Goal: Task Accomplishment & Management: Complete application form

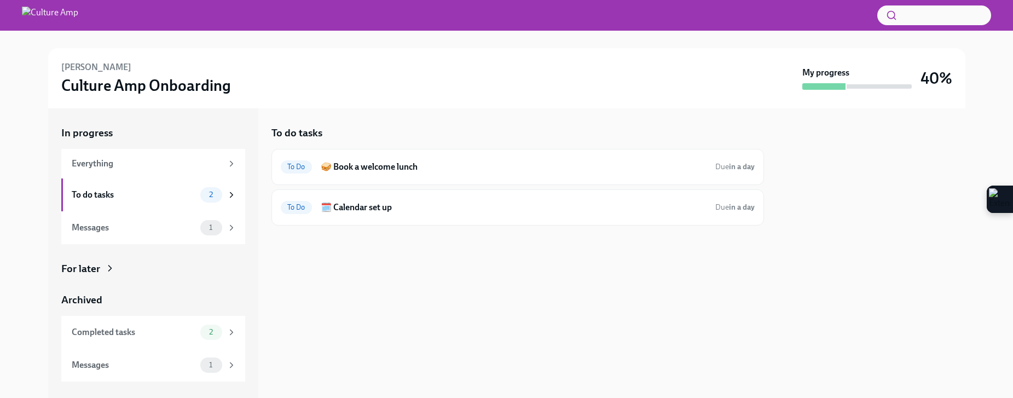
click at [399, 279] on div "To do tasks To Do 🥪 Book a welcome lunch Due in a day To Do 🗓️ Calendar set up …" at bounding box center [517, 252] width 492 height 289
click at [120, 229] on div "Messages" at bounding box center [134, 228] width 124 height 12
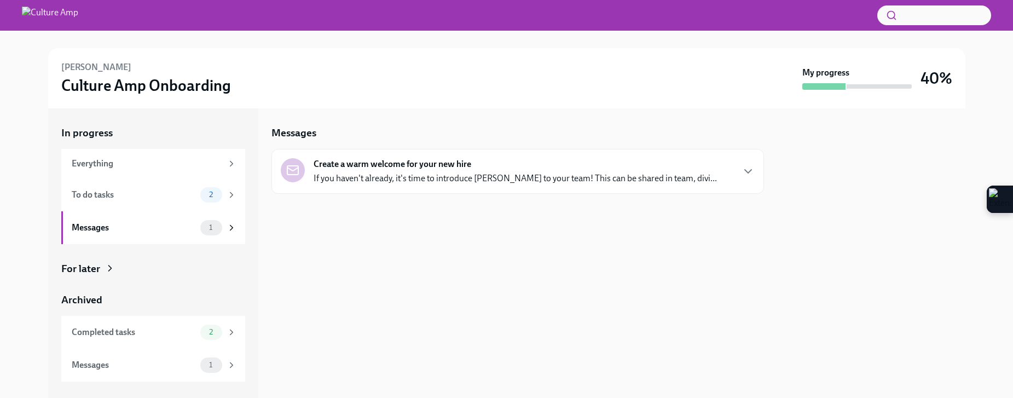
click at [404, 179] on p "If you haven't already, it's time to introduce [PERSON_NAME] to your team! This…" at bounding box center [515, 178] width 403 height 12
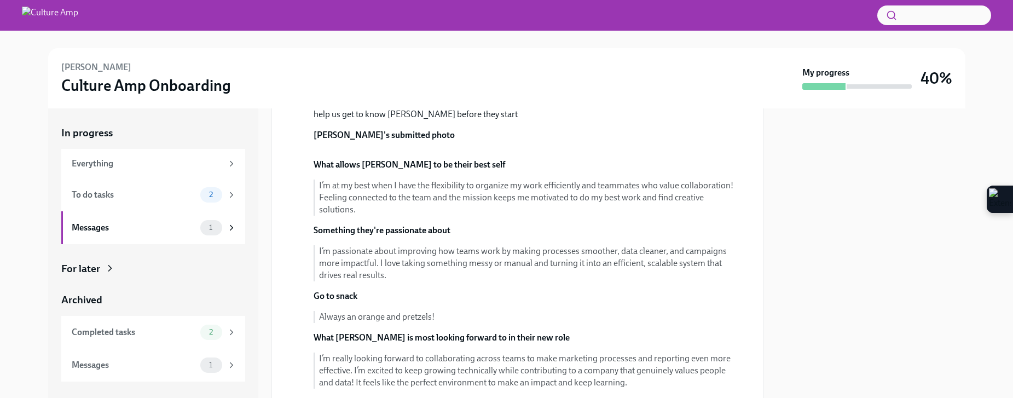
scroll to position [252, 0]
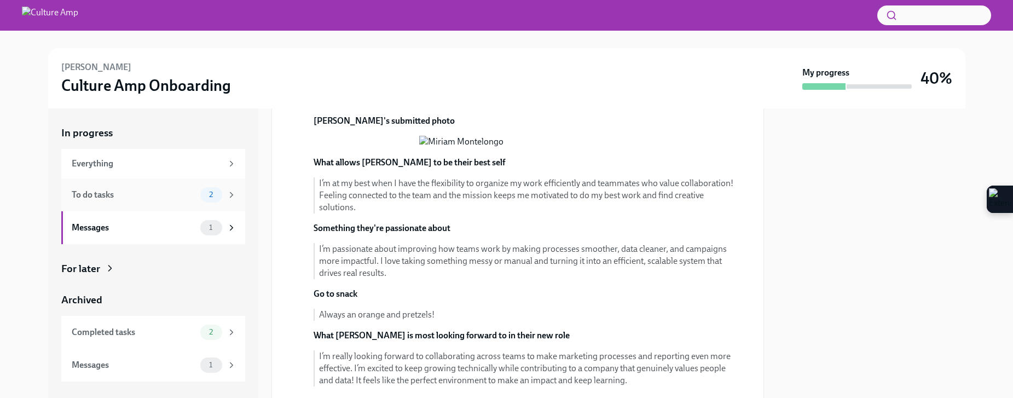
click at [118, 196] on div "To do tasks" at bounding box center [134, 195] width 124 height 12
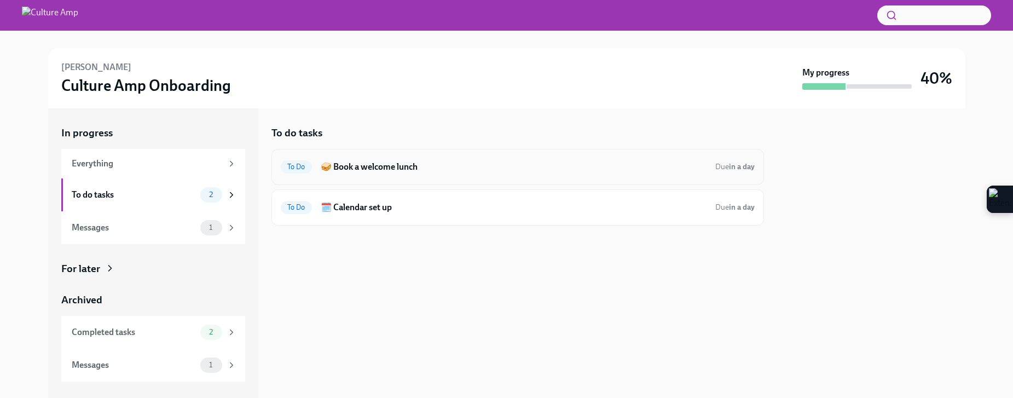
click at [457, 172] on h6 "🥪 Book a welcome lunch" at bounding box center [514, 167] width 386 height 12
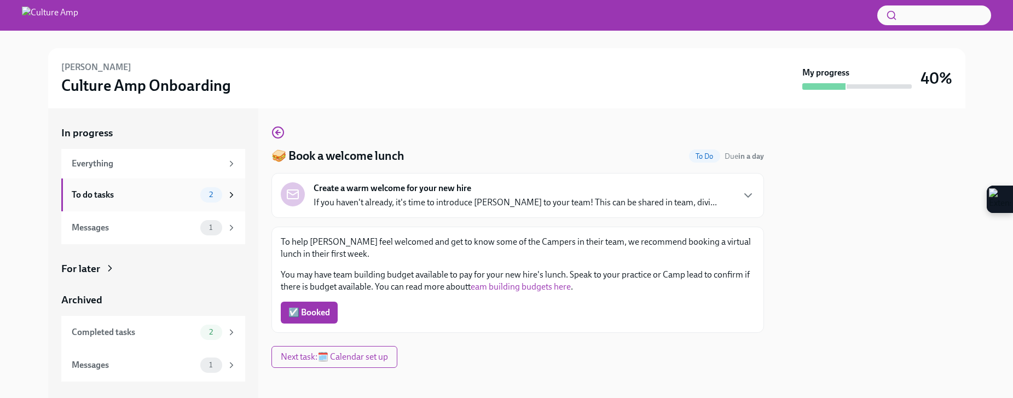
click at [143, 195] on div "To do tasks" at bounding box center [134, 195] width 124 height 12
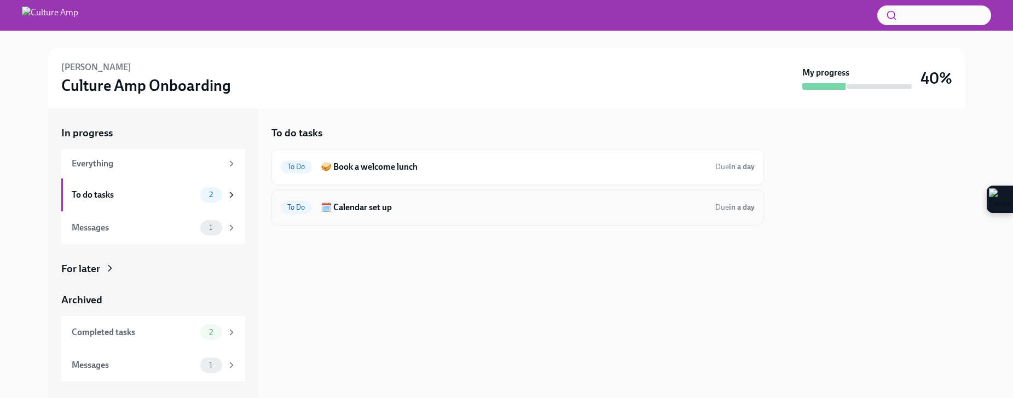
click at [449, 208] on h6 "🗓️ Calendar set up" at bounding box center [514, 207] width 386 height 12
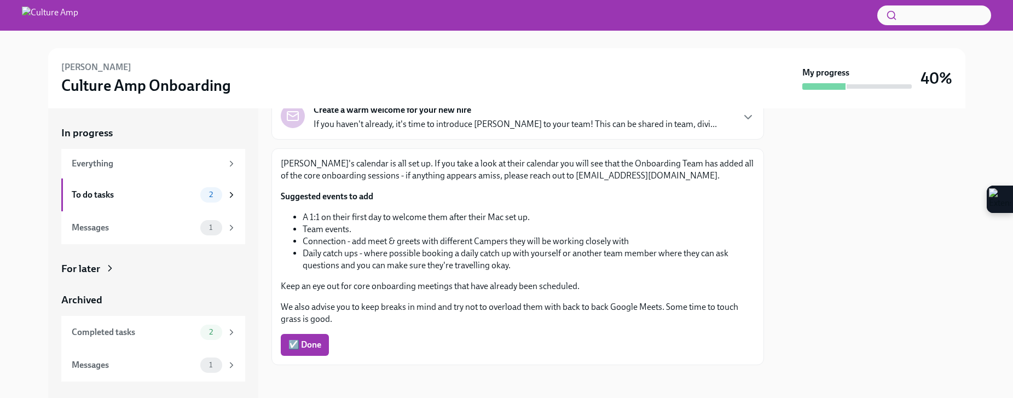
scroll to position [80, 0]
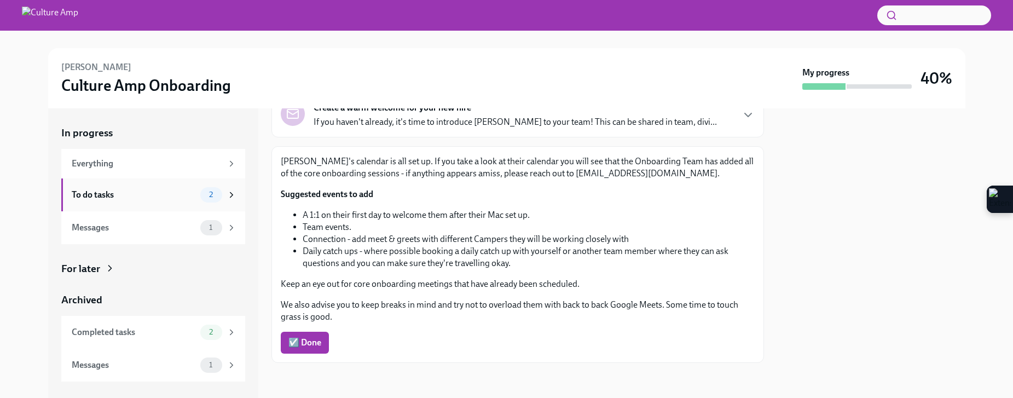
click at [127, 193] on div "To do tasks" at bounding box center [134, 195] width 124 height 12
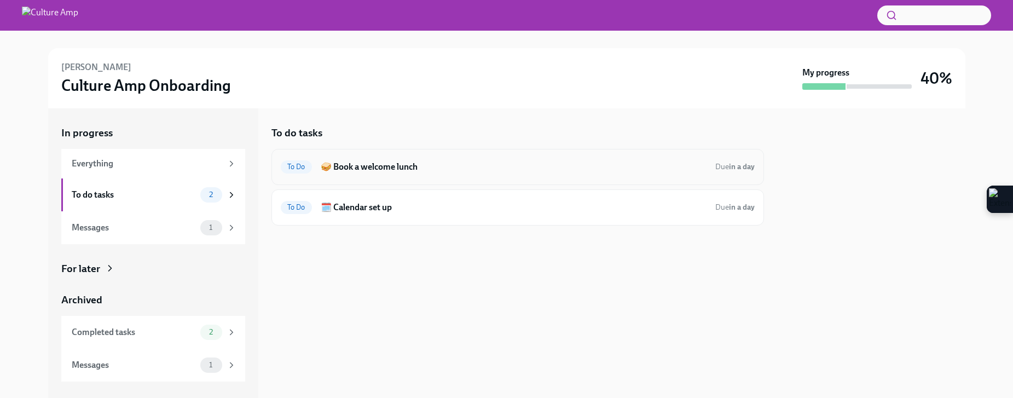
click at [415, 170] on h6 "🥪 Book a welcome lunch" at bounding box center [514, 167] width 386 height 12
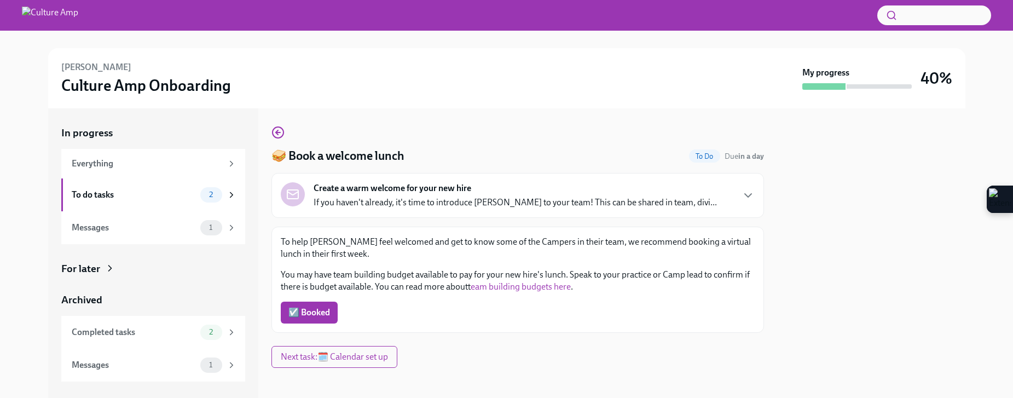
click at [635, 300] on div "To help [PERSON_NAME] feel welcomed and get to know some of the Campers in thei…" at bounding box center [518, 280] width 474 height 88
click at [538, 203] on p "If you haven't already, it's time to introduce [PERSON_NAME] to your team! This…" at bounding box center [515, 202] width 403 height 12
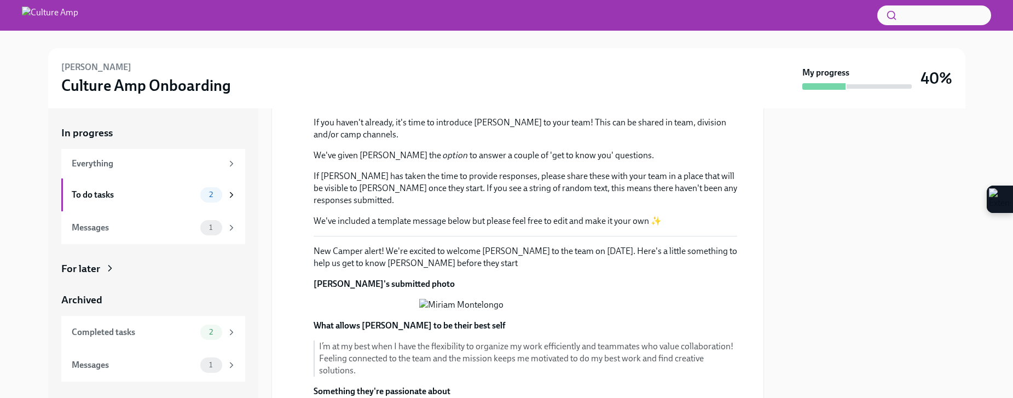
scroll to position [52, 0]
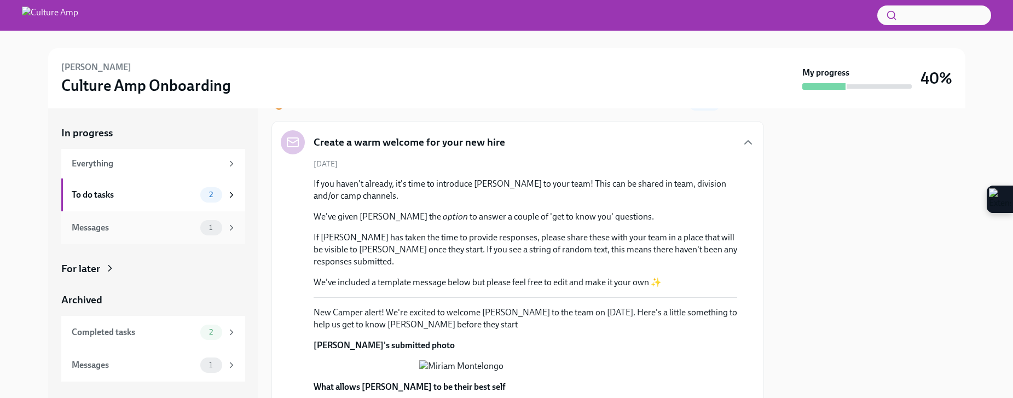
click at [113, 225] on div "Messages" at bounding box center [134, 228] width 124 height 12
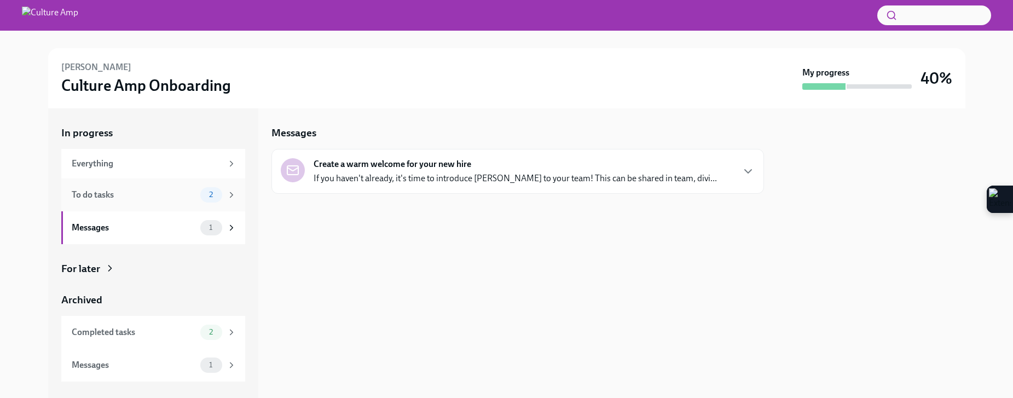
click at [119, 199] on div "To do tasks" at bounding box center [134, 195] width 124 height 12
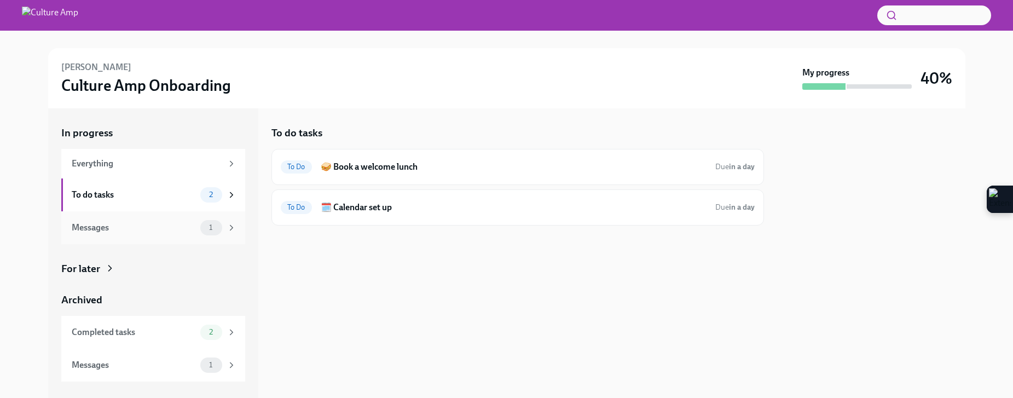
click at [129, 231] on div "Messages" at bounding box center [134, 228] width 124 height 12
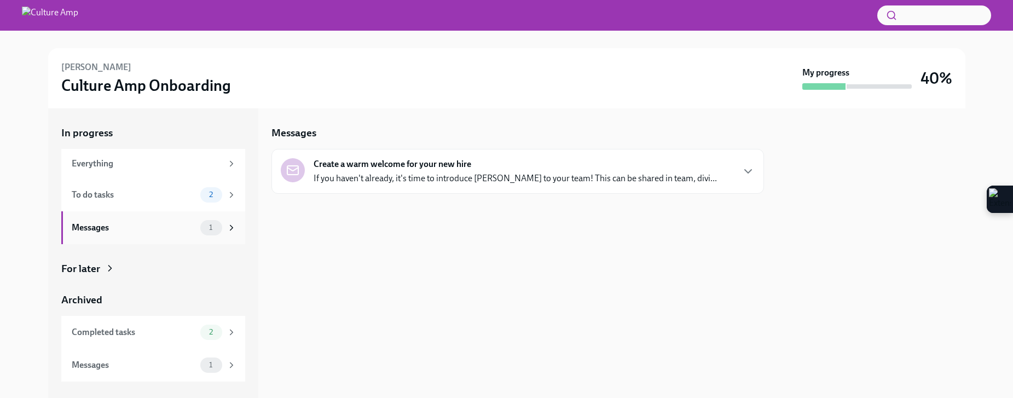
click at [130, 213] on div "Messages 1" at bounding box center [153, 227] width 184 height 33
click at [130, 192] on div "To do tasks" at bounding box center [134, 195] width 124 height 12
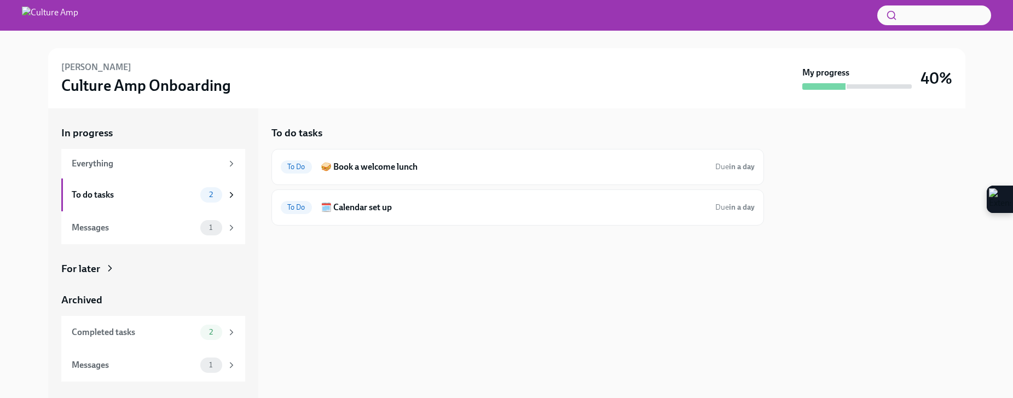
click at [668, 263] on div "To do tasks To Do 🥪 Book a welcome lunch Due in a day To Do 🗓️ Calendar set up …" at bounding box center [517, 252] width 492 height 289
click at [119, 224] on div "Messages" at bounding box center [134, 228] width 124 height 12
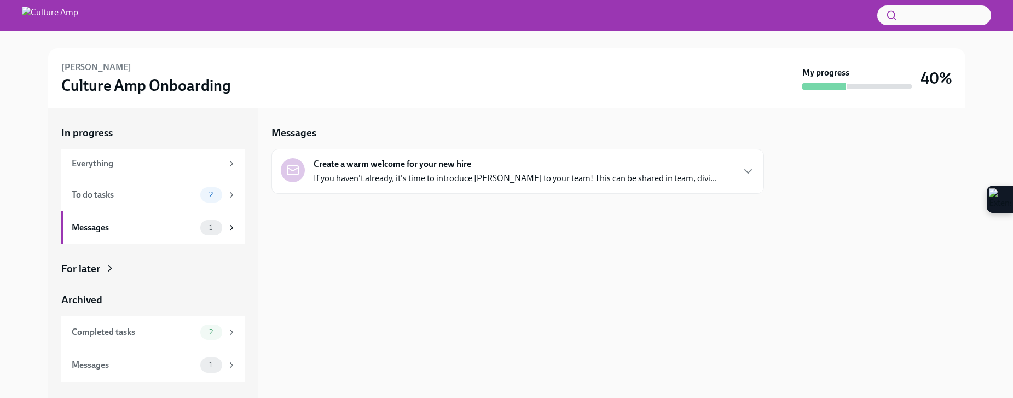
drag, startPoint x: 486, startPoint y: 222, endPoint x: 479, endPoint y: 199, distance: 24.4
click at [485, 222] on div at bounding box center [517, 211] width 492 height 35
click at [579, 185] on div "Create a warm welcome for your new hire If you haven't already, it's time to in…" at bounding box center [517, 171] width 492 height 45
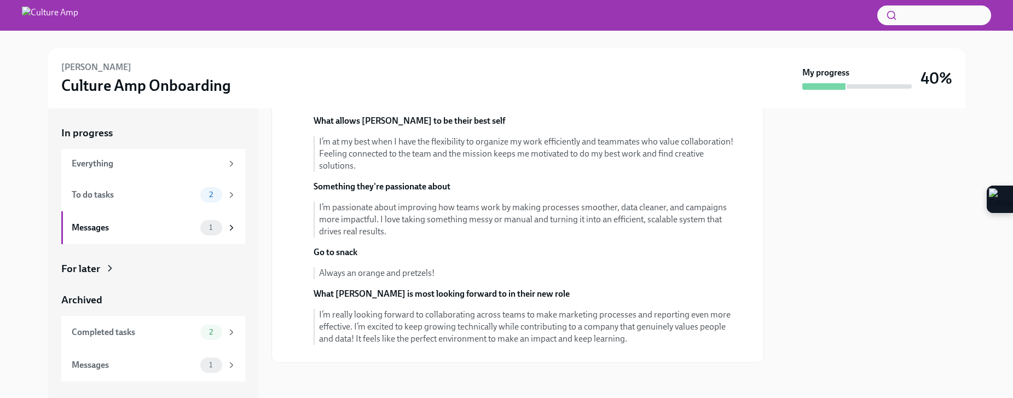
scroll to position [195, 0]
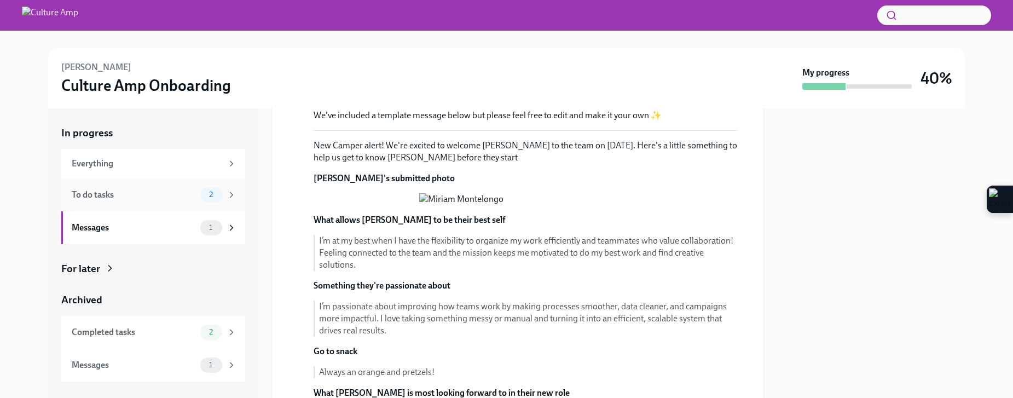
click at [137, 195] on div "To do tasks" at bounding box center [134, 195] width 124 height 12
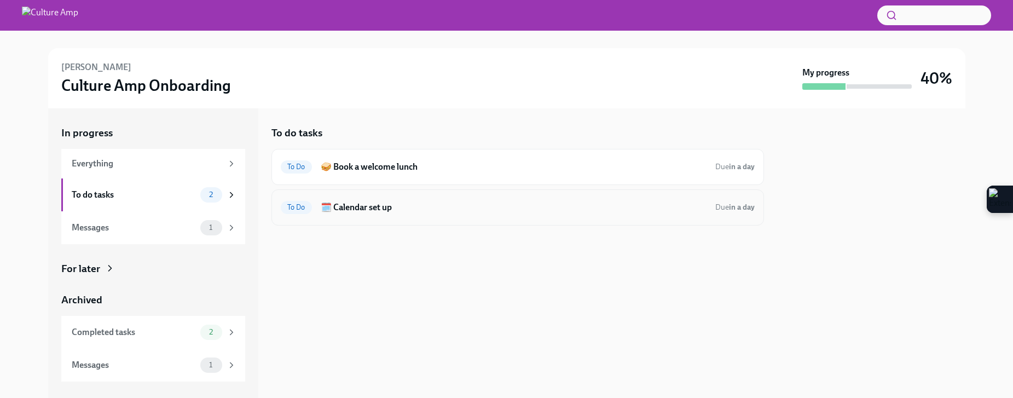
click at [742, 202] on strong "in a day" at bounding box center [742, 206] width 26 height 9
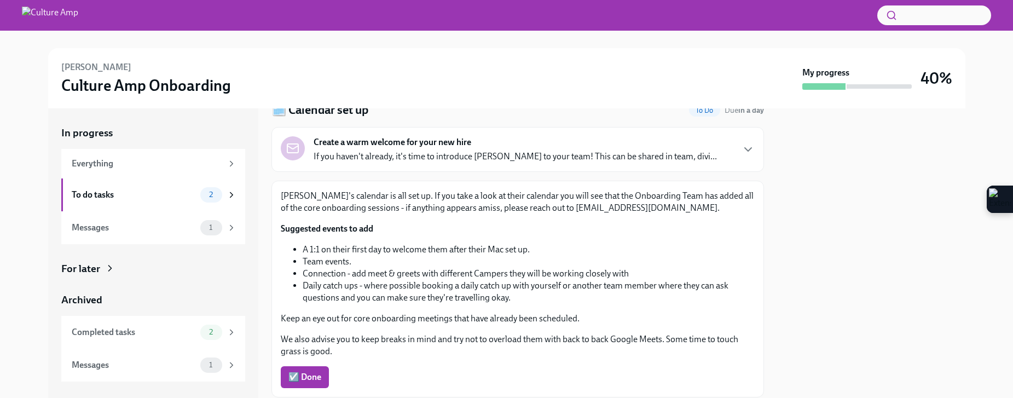
scroll to position [80, 0]
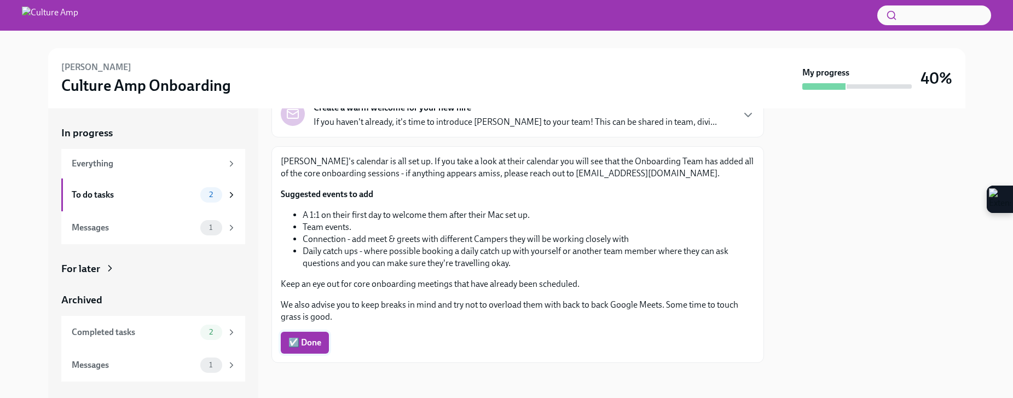
click at [299, 344] on span "☑️ Done" at bounding box center [304, 342] width 33 height 11
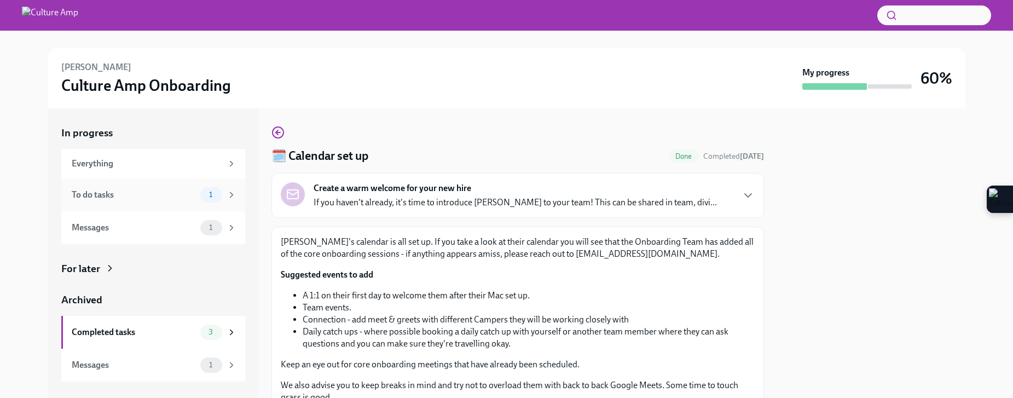
click at [128, 201] on div "To do tasks 1" at bounding box center [154, 194] width 165 height 15
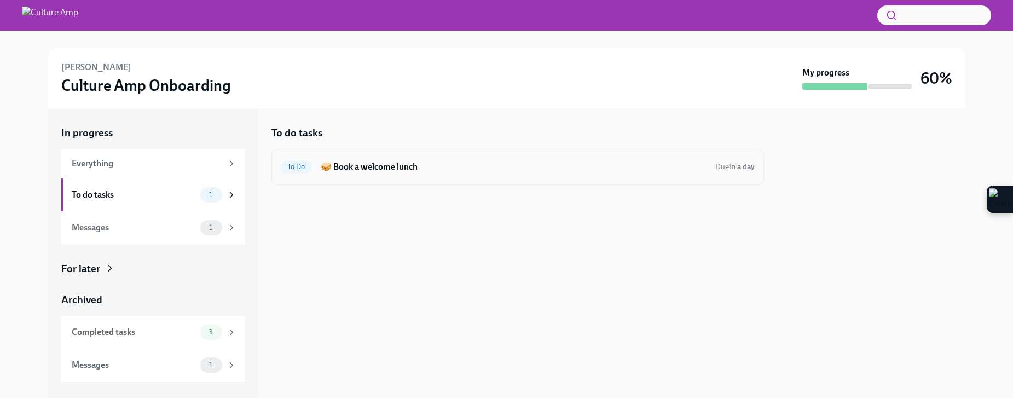
click at [553, 164] on h6 "🥪 Book a welcome lunch" at bounding box center [514, 167] width 386 height 12
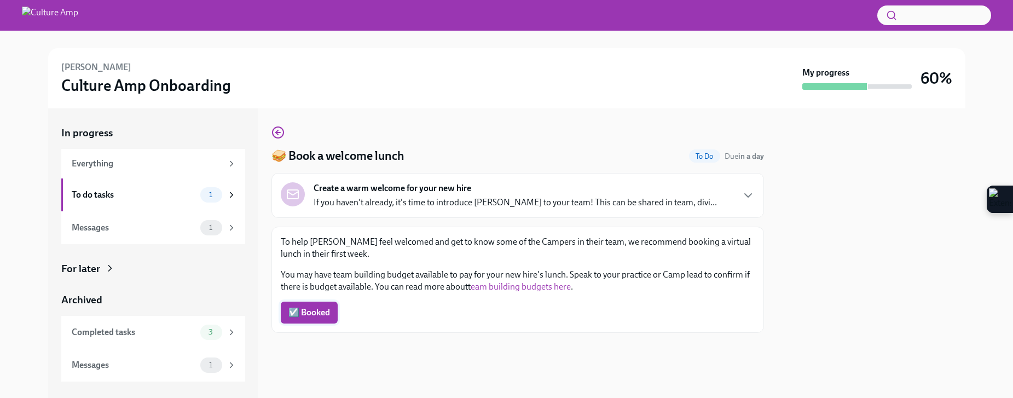
click at [324, 311] on span "☑️ Booked" at bounding box center [309, 312] width 42 height 11
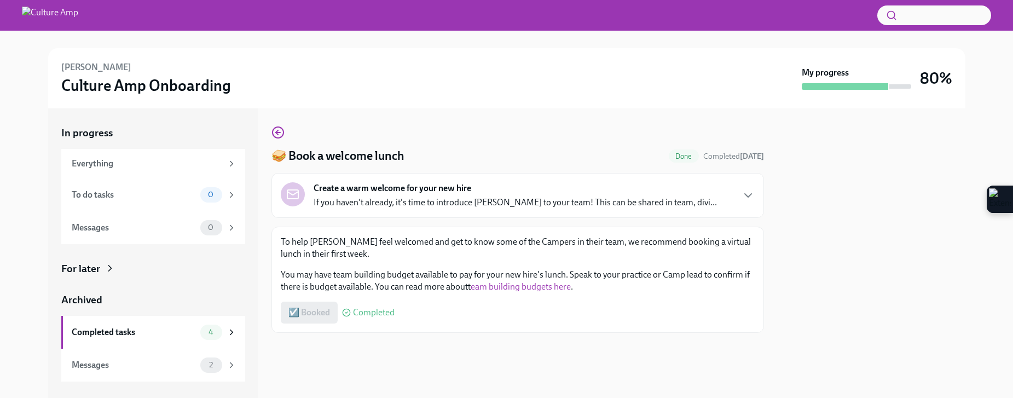
click at [326, 349] on div at bounding box center [517, 350] width 492 height 35
click at [120, 164] on div "Everything" at bounding box center [147, 164] width 150 height 12
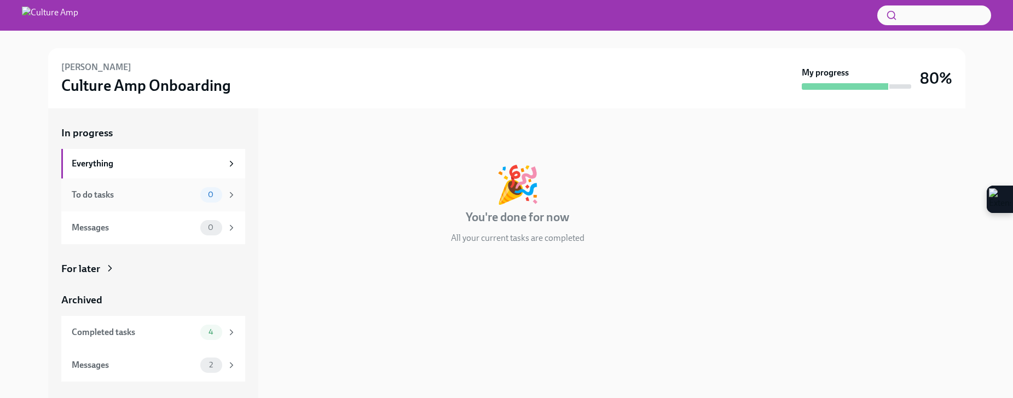
click at [113, 182] on div "To do tasks 0" at bounding box center [153, 194] width 184 height 33
click at [136, 317] on div "Completed tasks 4" at bounding box center [153, 332] width 184 height 33
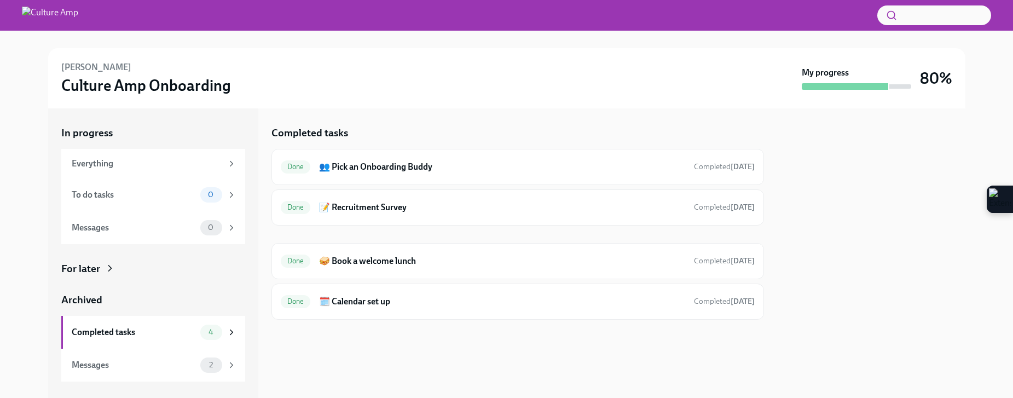
click at [581, 346] on div at bounding box center [517, 337] width 492 height 35
click at [817, 253] on div at bounding box center [871, 252] width 188 height 289
